Goal: Transaction & Acquisition: Purchase product/service

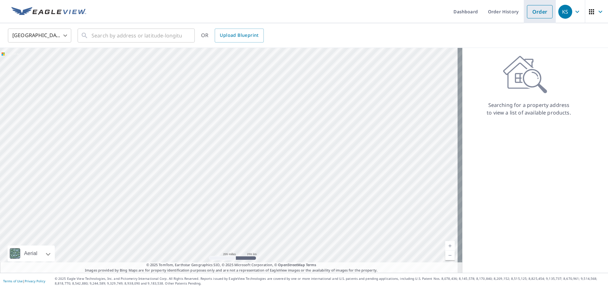
click at [529, 9] on link "Order" at bounding box center [540, 11] width 26 height 13
click at [136, 38] on input "text" at bounding box center [137, 36] width 90 height 18
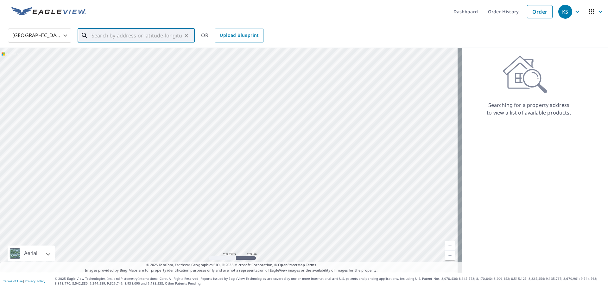
click at [133, 35] on input "text" at bounding box center [137, 36] width 90 height 18
click at [118, 60] on p "[GEOGRAPHIC_DATA]" at bounding box center [139, 61] width 99 height 6
type input "[STREET_ADDRESS]"
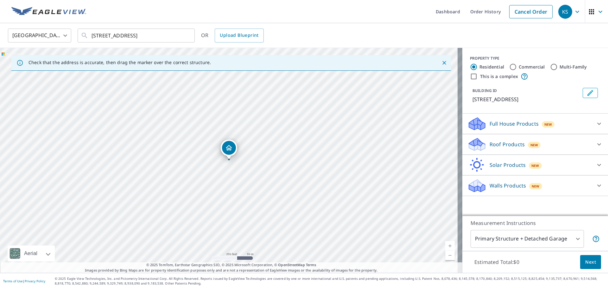
click at [513, 143] on p "Roof Products" at bounding box center [507, 144] width 35 height 8
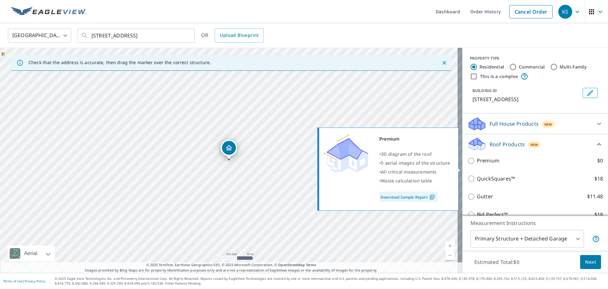
click at [499, 164] on label "Premium $0" at bounding box center [540, 160] width 126 height 8
click at [477, 164] on input "Premium $0" at bounding box center [473, 161] width 10 height 8
checkbox input "true"
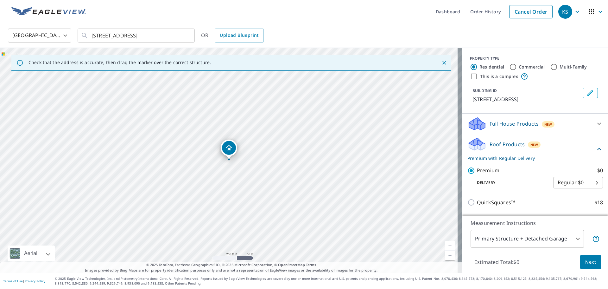
click at [587, 262] on span "Next" at bounding box center [590, 262] width 11 height 8
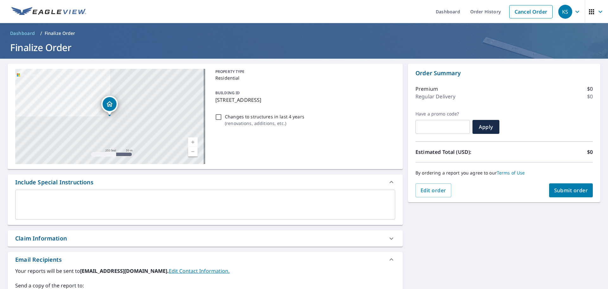
click at [554, 188] on span "Submit order" at bounding box center [571, 190] width 34 height 7
